Goal: Task Accomplishment & Management: Complete application form

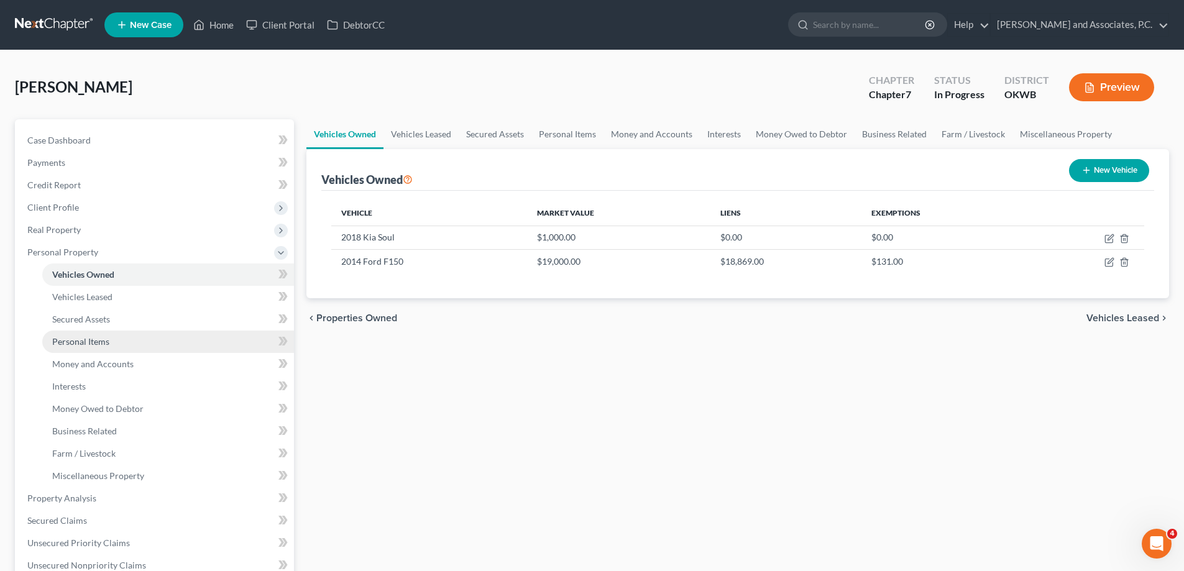
click at [74, 344] on span "Personal Items" at bounding box center [80, 341] width 57 height 11
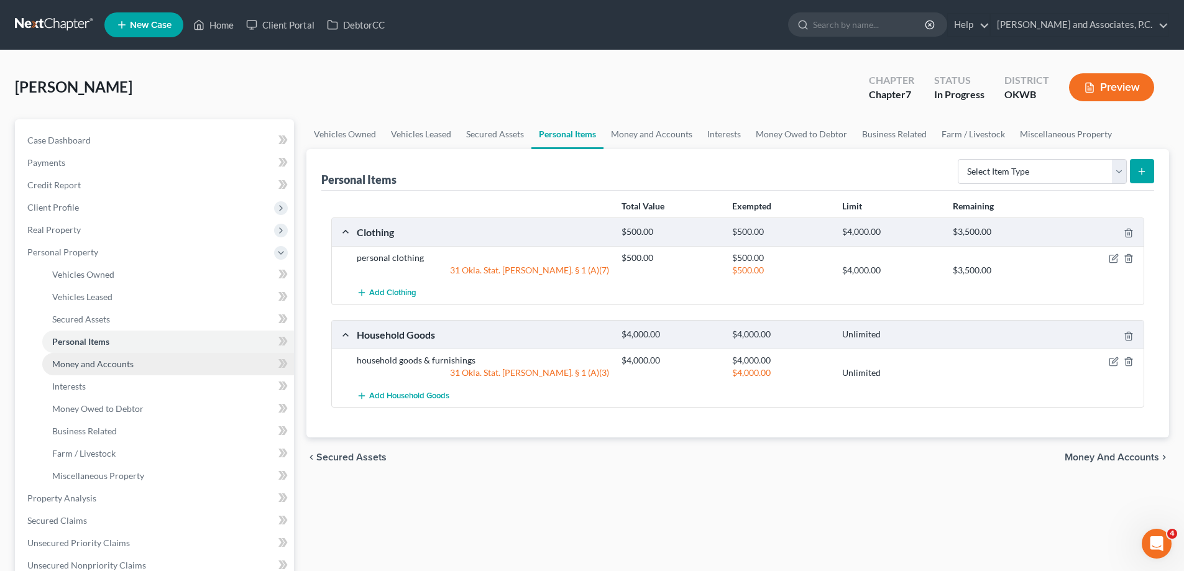
click at [75, 360] on span "Money and Accounts" at bounding box center [92, 364] width 81 height 11
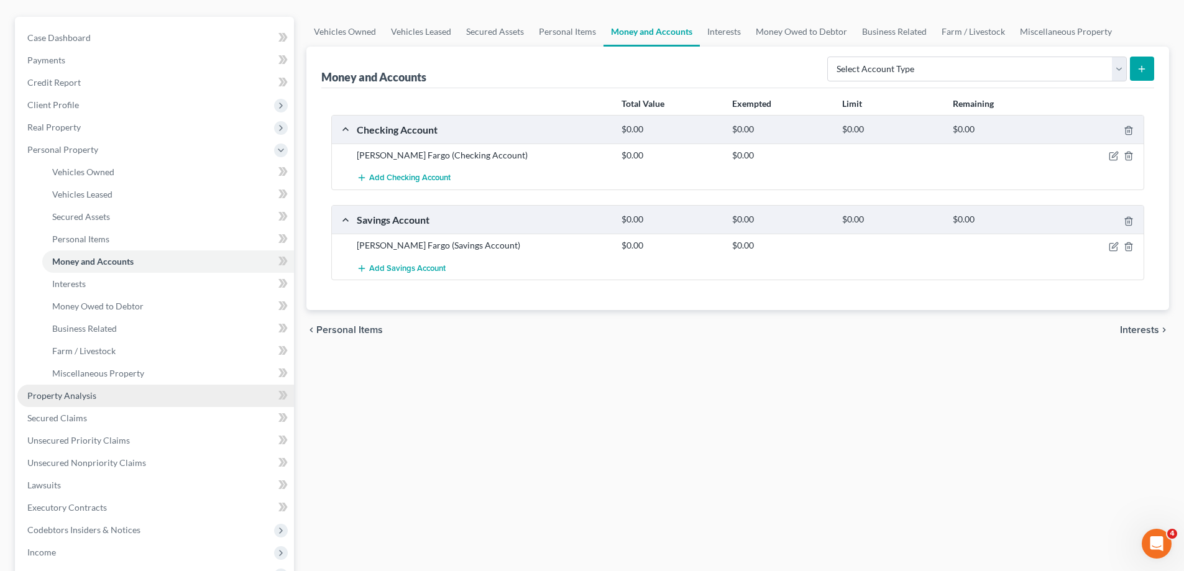
scroll to position [124, 0]
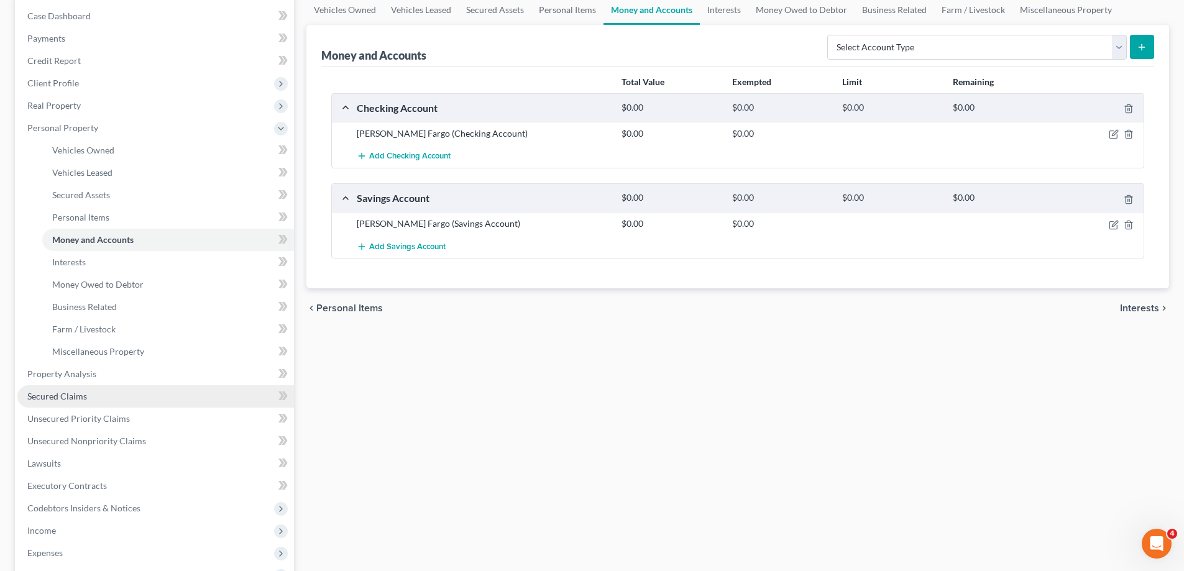
click at [71, 403] on link "Secured Claims" at bounding box center [155, 396] width 277 height 22
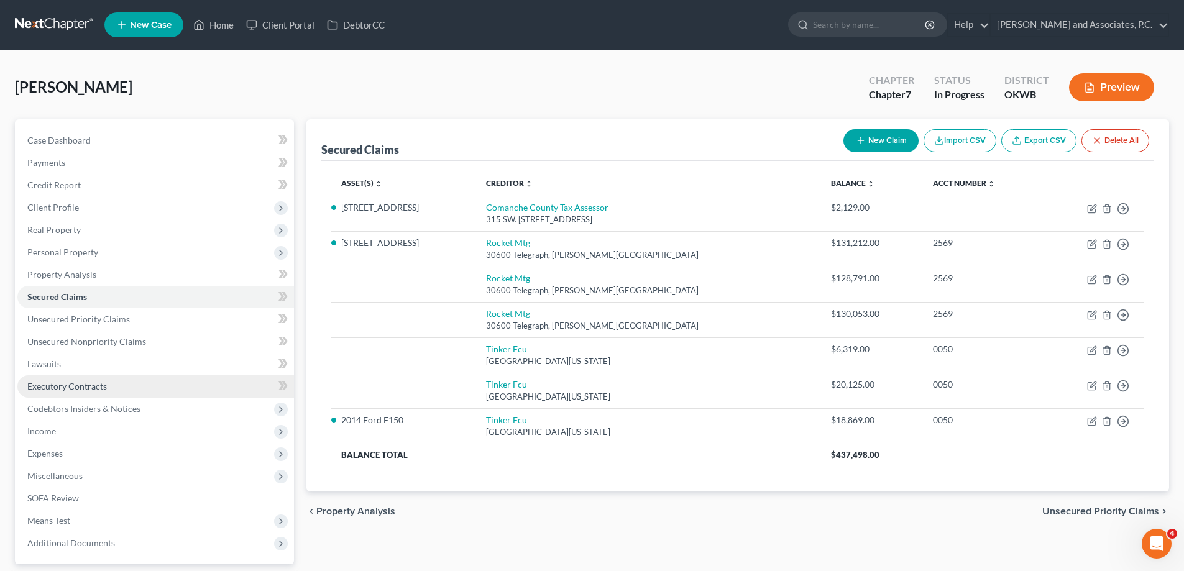
scroll to position [62, 0]
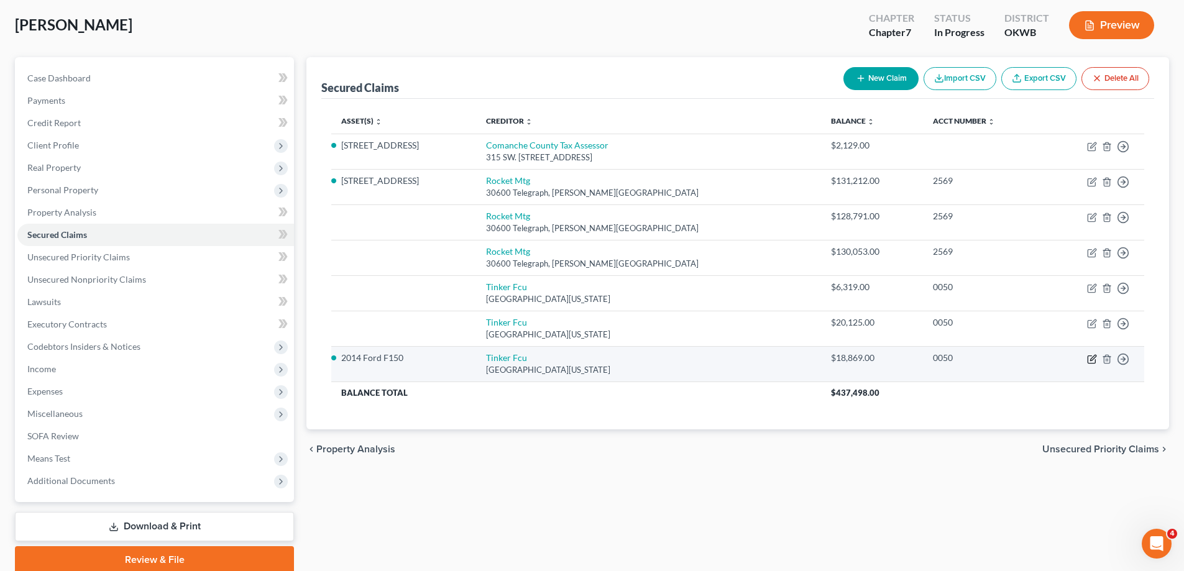
click at [1089, 362] on icon "button" at bounding box center [1092, 359] width 10 height 10
select select "37"
select select "0"
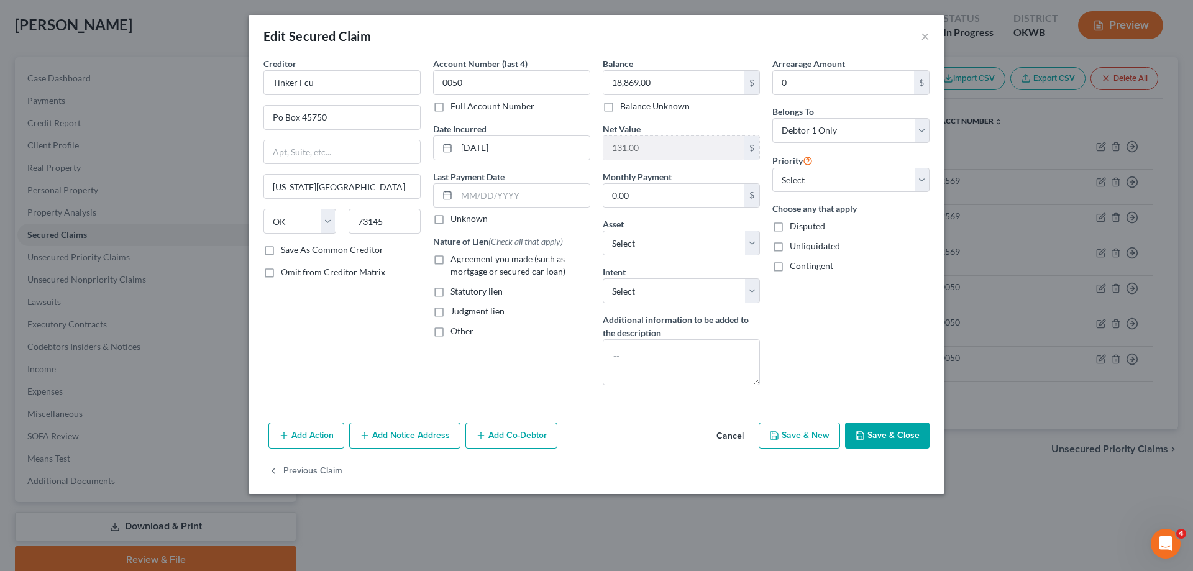
click at [730, 436] on button "Cancel" at bounding box center [730, 436] width 47 height 25
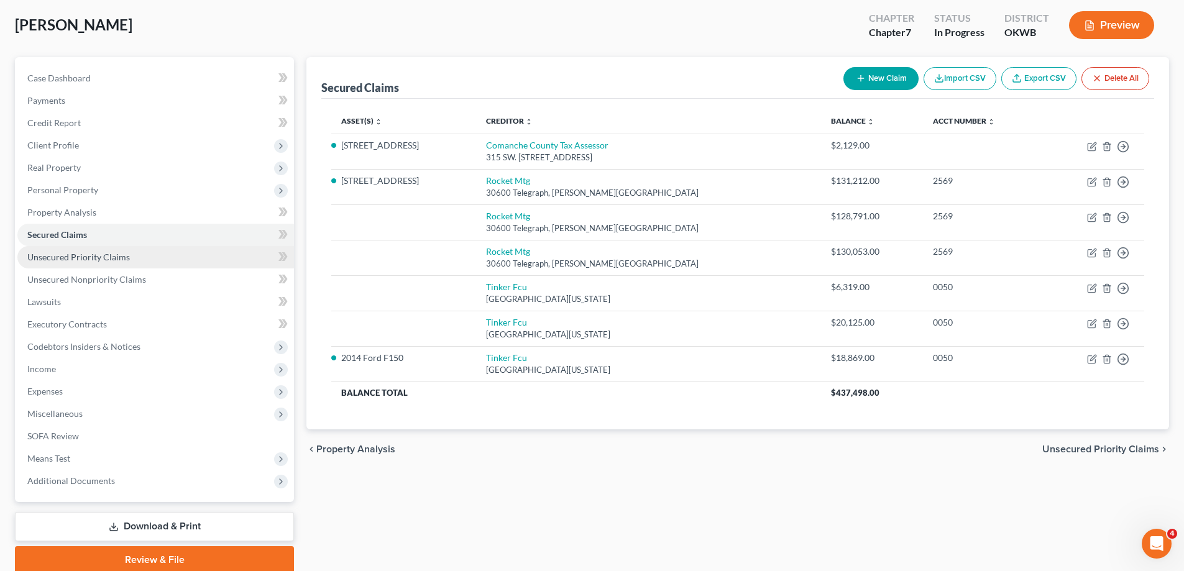
click at [65, 256] on span "Unsecured Priority Claims" at bounding box center [78, 257] width 103 height 11
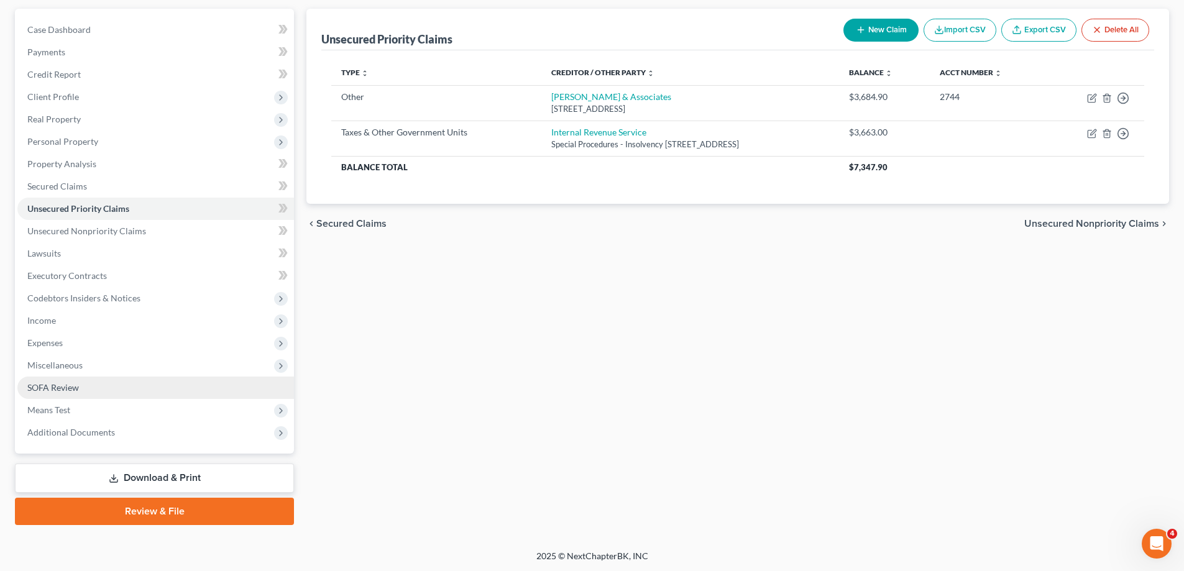
scroll to position [112, 0]
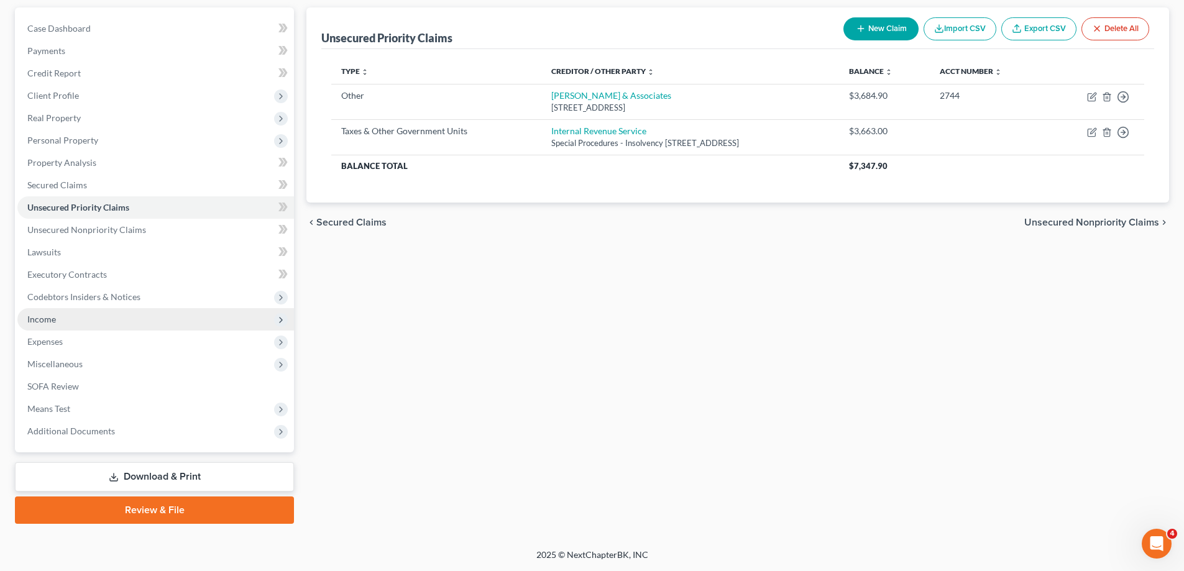
click at [62, 324] on span "Income" at bounding box center [155, 319] width 277 height 22
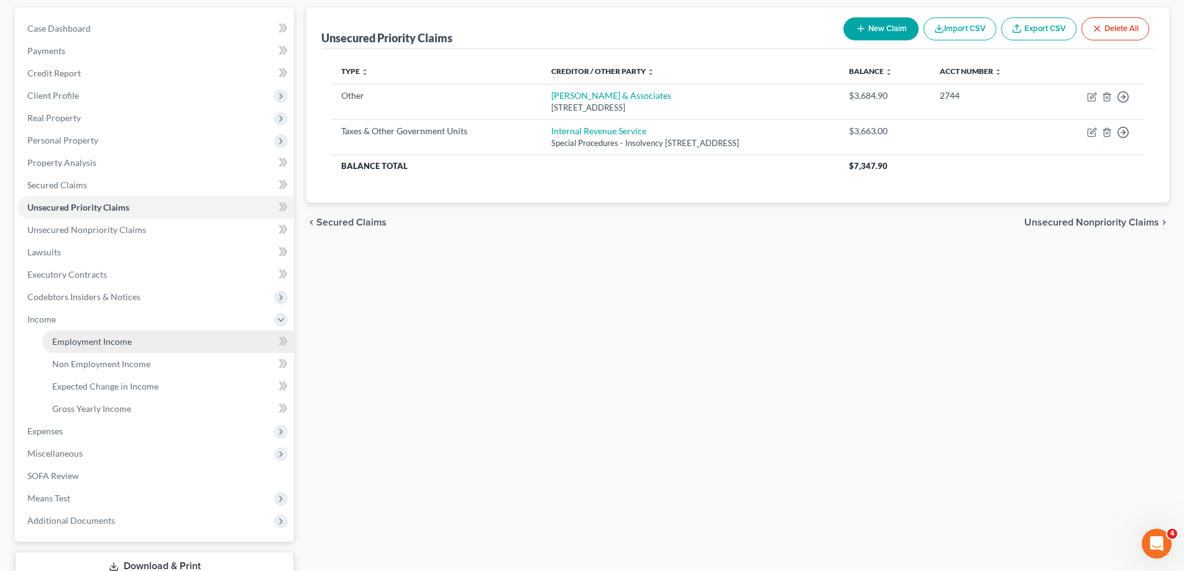
click at [66, 346] on span "Employment Income" at bounding box center [92, 341] width 80 height 11
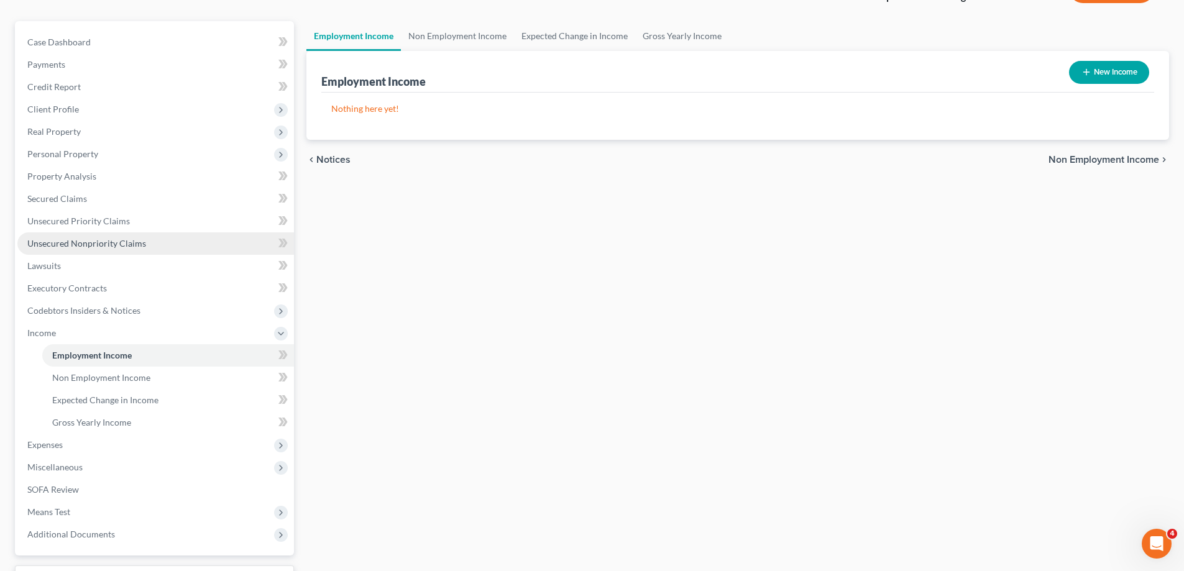
scroll to position [124, 0]
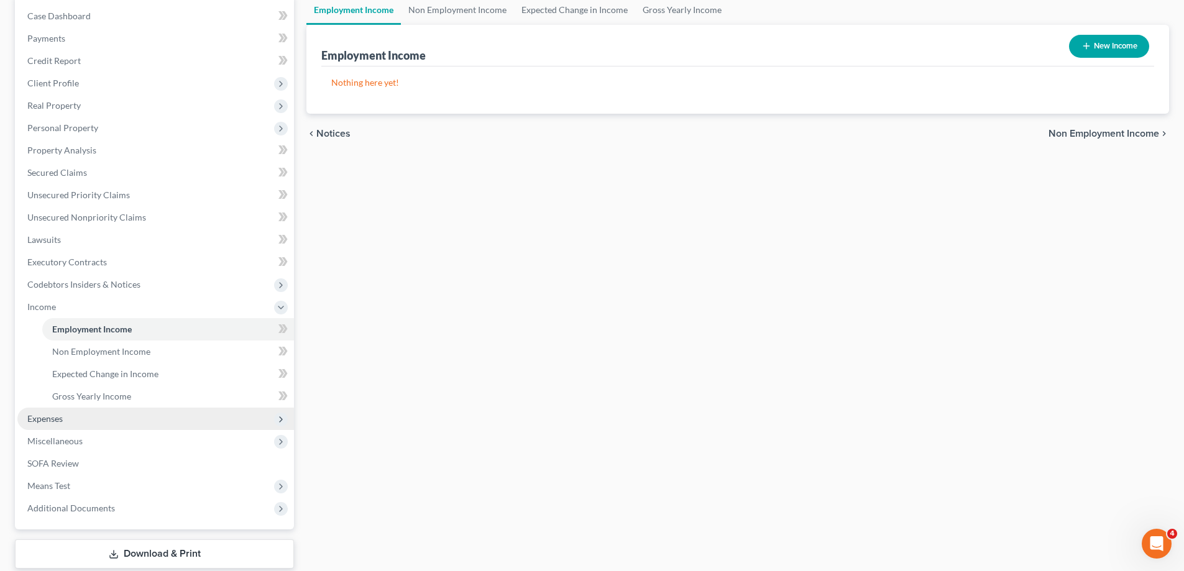
click at [57, 416] on span "Expenses" at bounding box center [44, 418] width 35 height 11
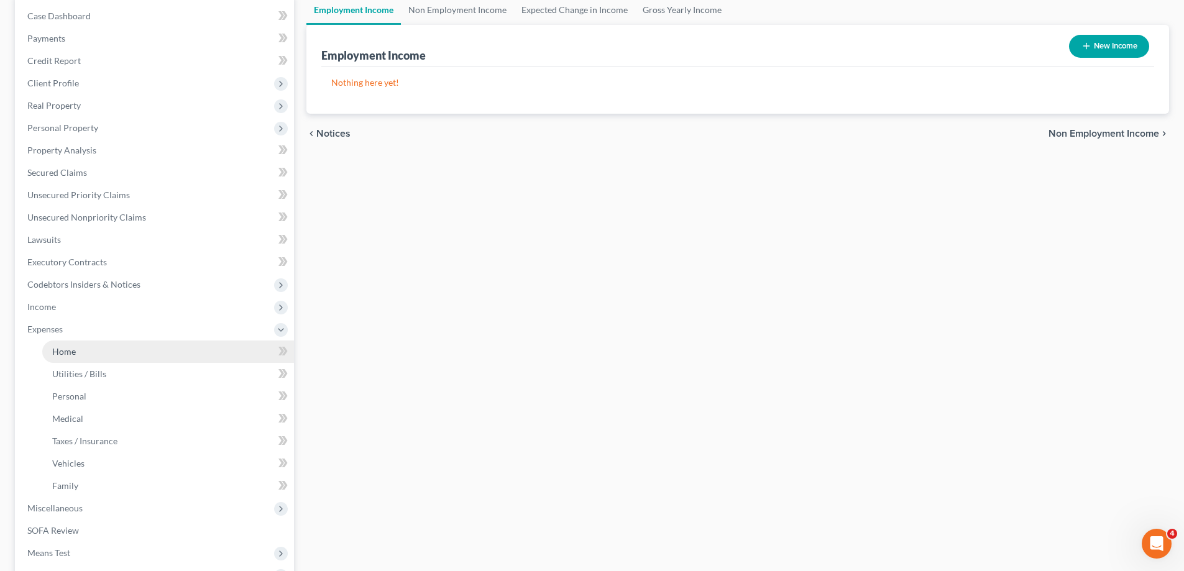
click at [69, 354] on span "Home" at bounding box center [64, 351] width 24 height 11
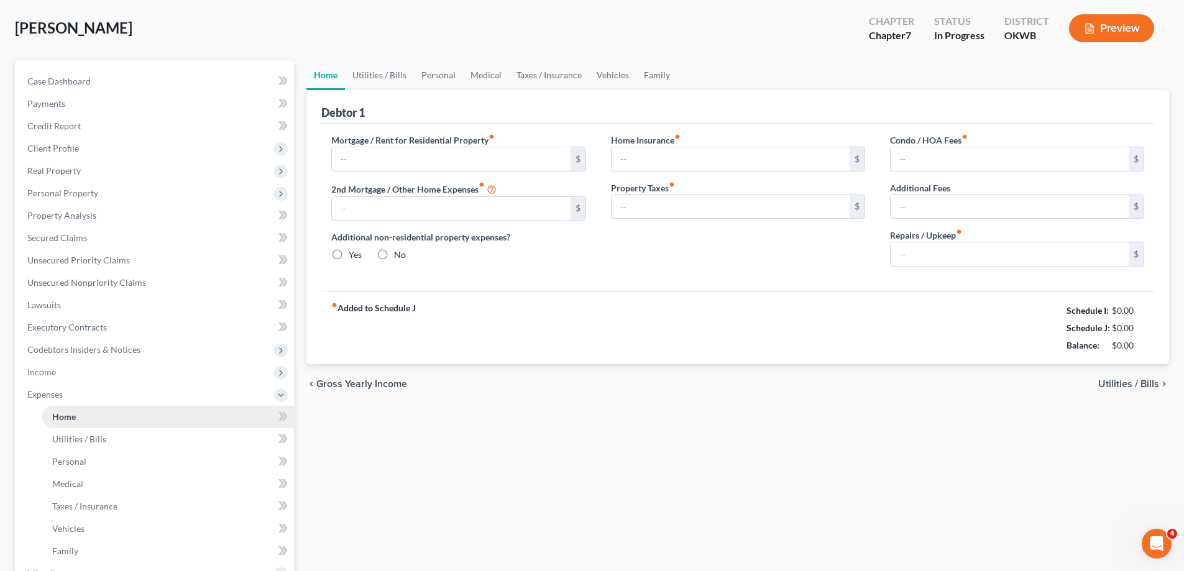
type input "1,685.00"
type input "0.00"
radio input "true"
type input "0.00"
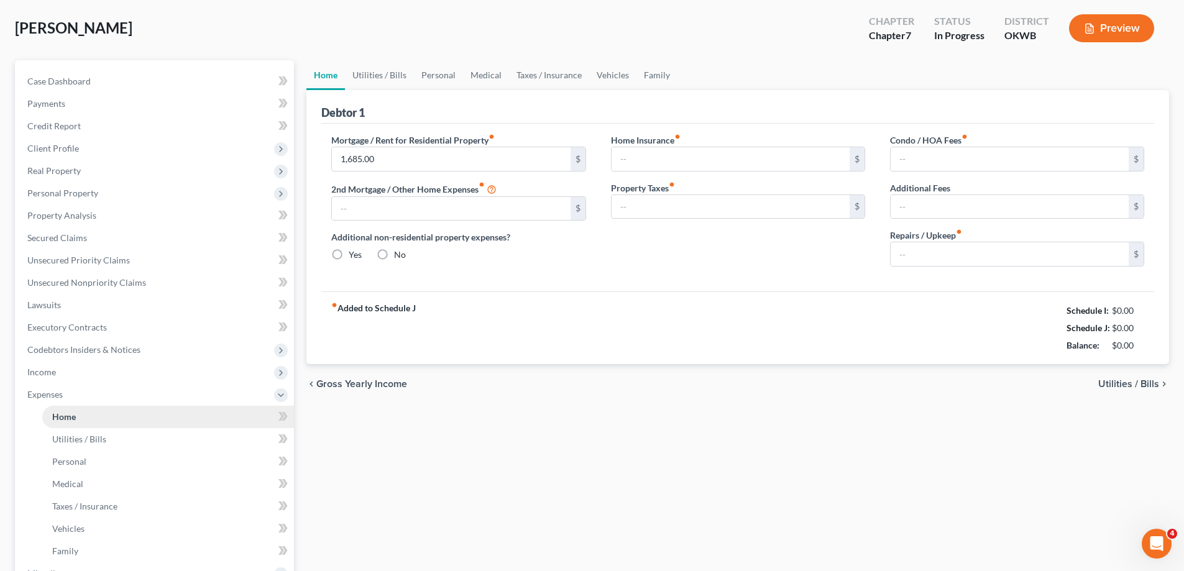
type input "0.00"
type input "100.00"
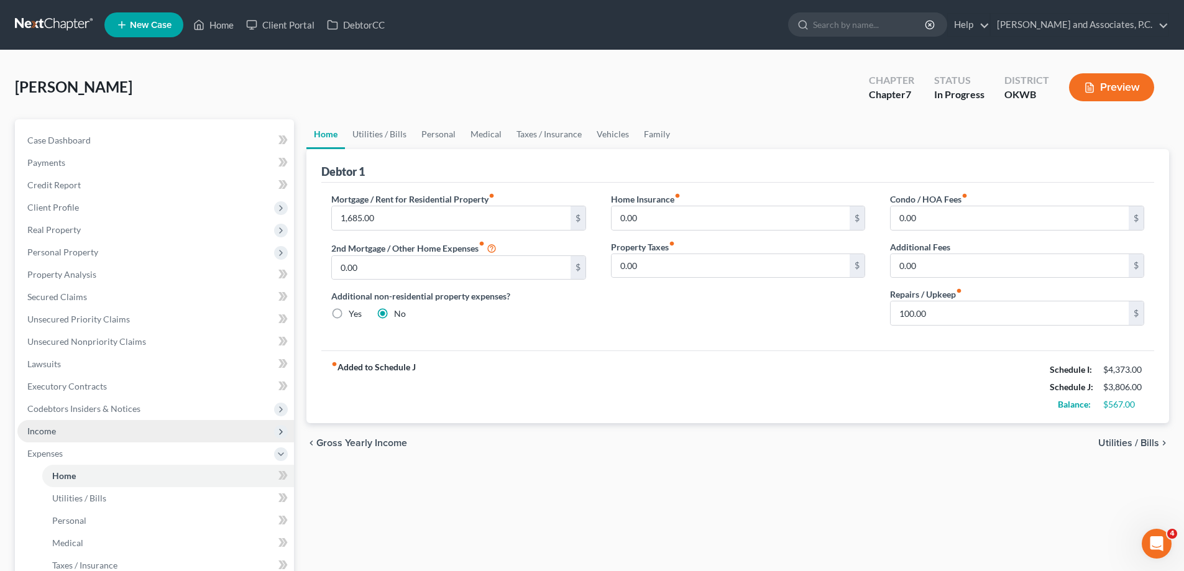
click at [60, 436] on span "Income" at bounding box center [155, 431] width 277 height 22
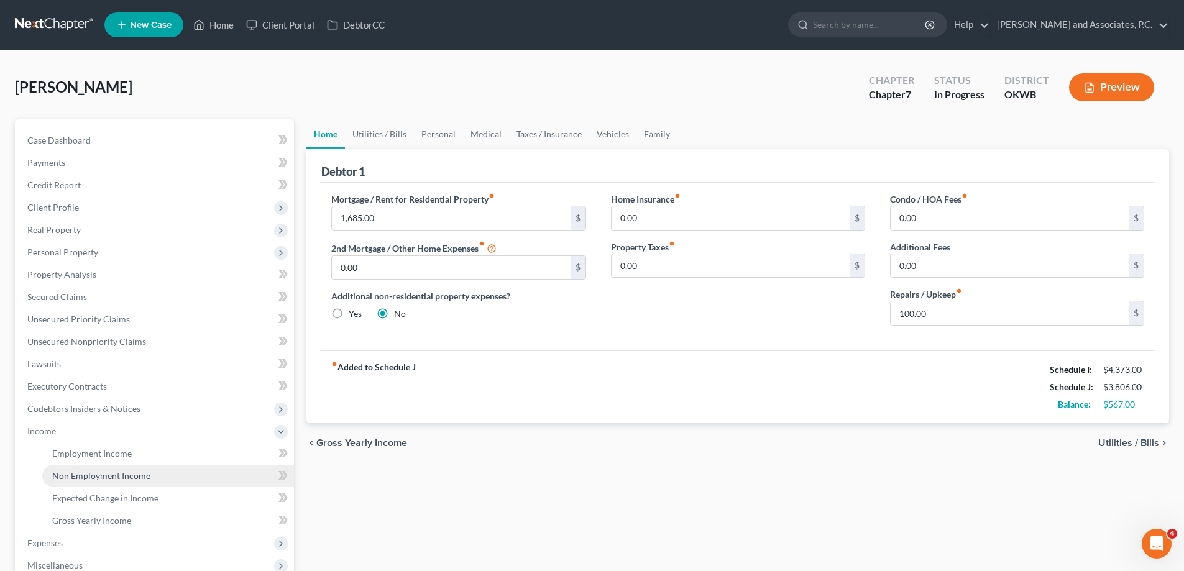
click at [78, 472] on span "Non Employment Income" at bounding box center [101, 475] width 98 height 11
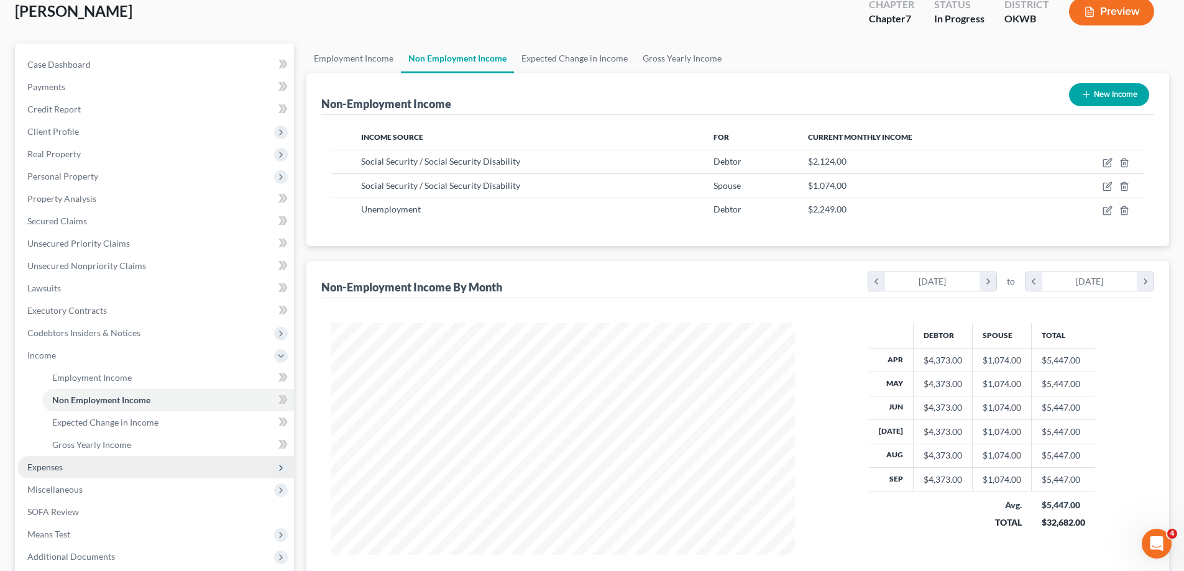
scroll to position [124, 0]
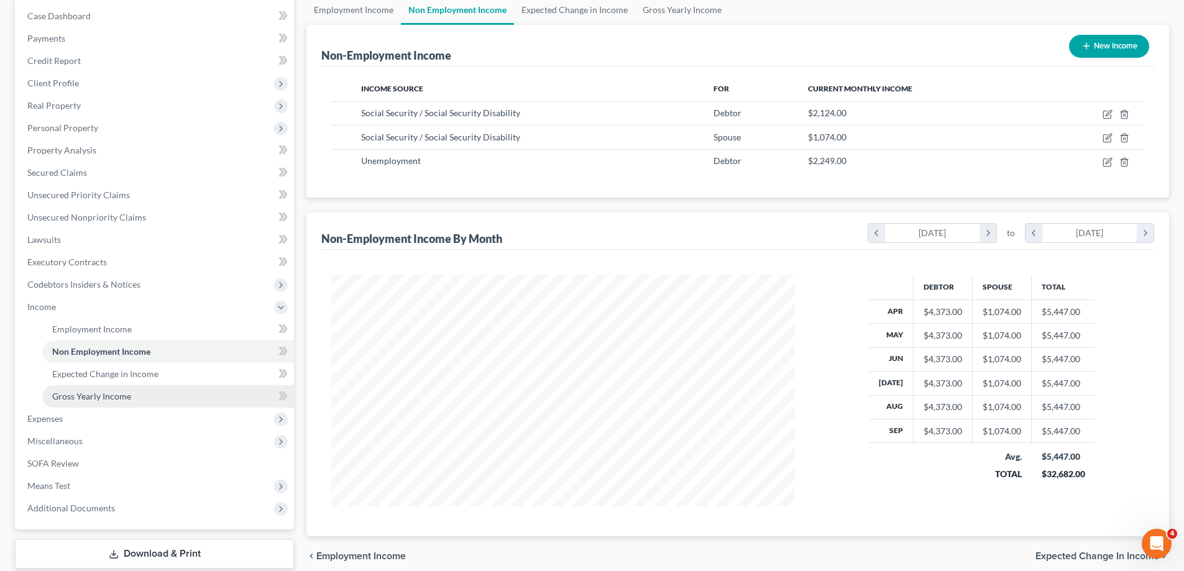
click at [98, 401] on span "Gross Yearly Income" at bounding box center [91, 396] width 79 height 11
